Goal: Find specific page/section: Find specific page/section

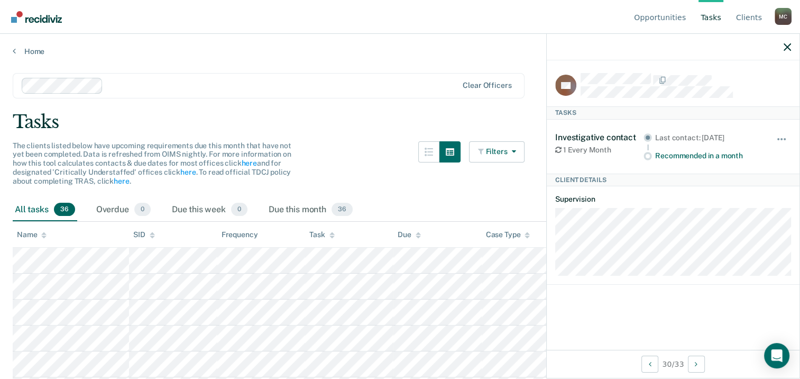
click at [300, 112] on div "Tasks" at bounding box center [400, 122] width 775 height 22
click at [783, 44] on div at bounding box center [673, 47] width 253 height 26
click at [791, 48] on icon "button" at bounding box center [787, 46] width 7 height 7
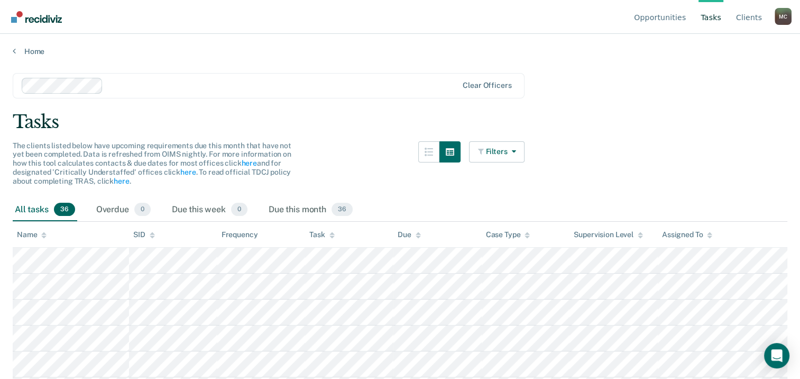
click at [281, 131] on div "Tasks" at bounding box center [400, 122] width 775 height 22
